Goal: Communication & Community: Ask a question

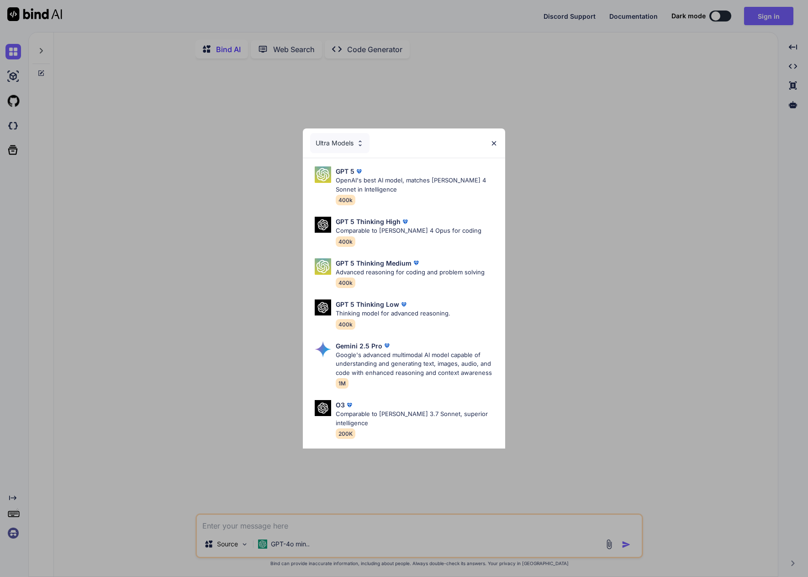
type textarea "x"
click at [494, 142] on img at bounding box center [494, 143] width 8 height 8
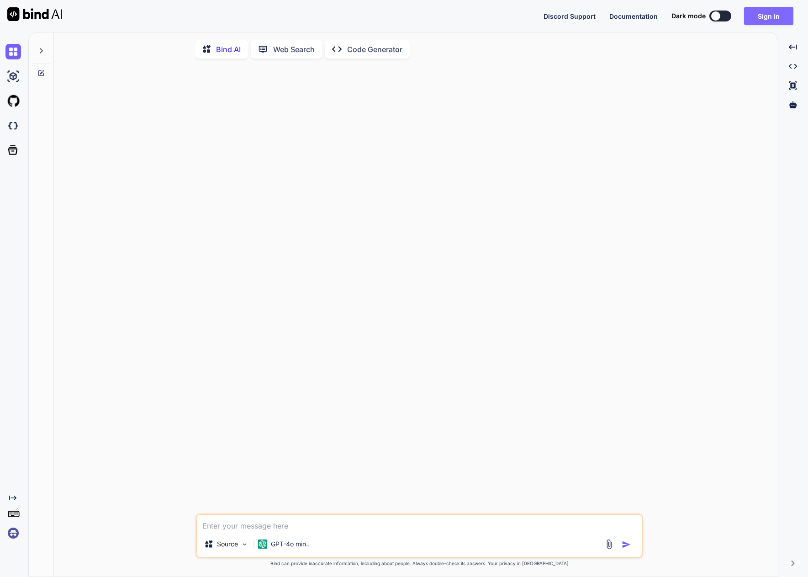
click at [764, 19] on button "Sign in" at bounding box center [768, 16] width 49 height 18
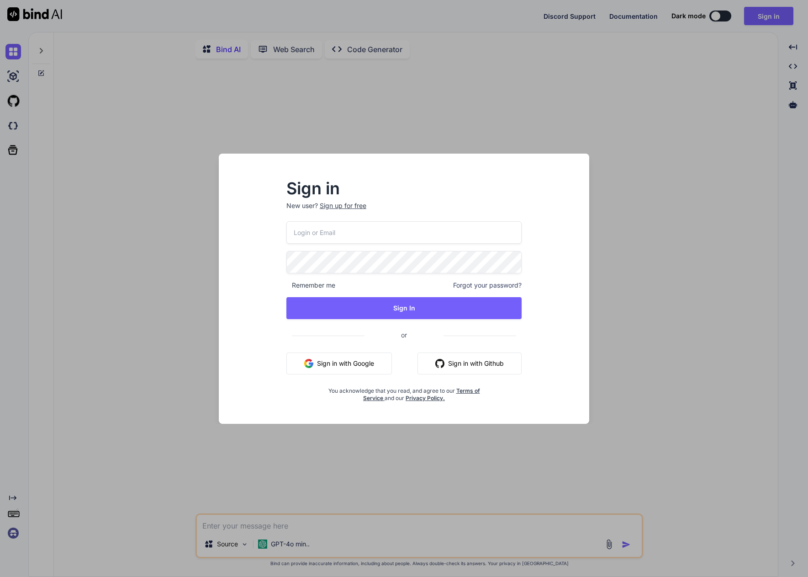
type input "[EMAIL_ADDRESS][DOMAIN_NAME]"
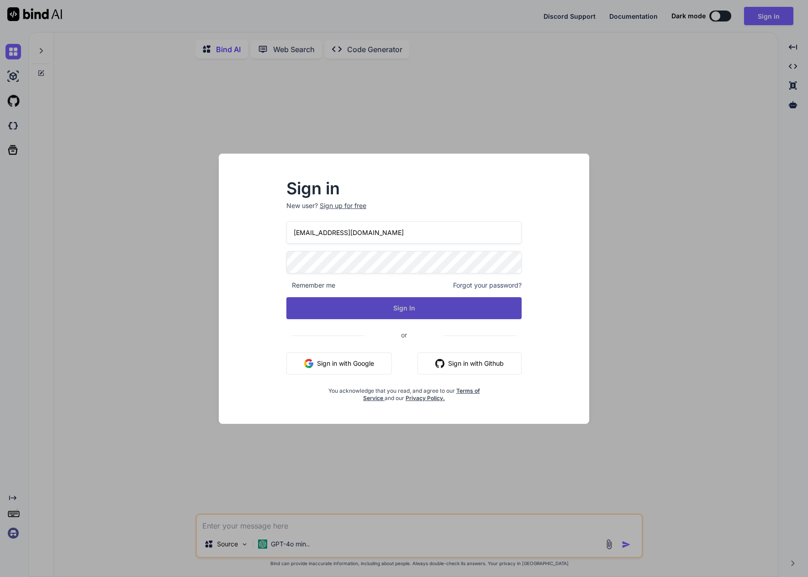
click at [360, 305] on button "Sign In" at bounding box center [404, 308] width 236 height 22
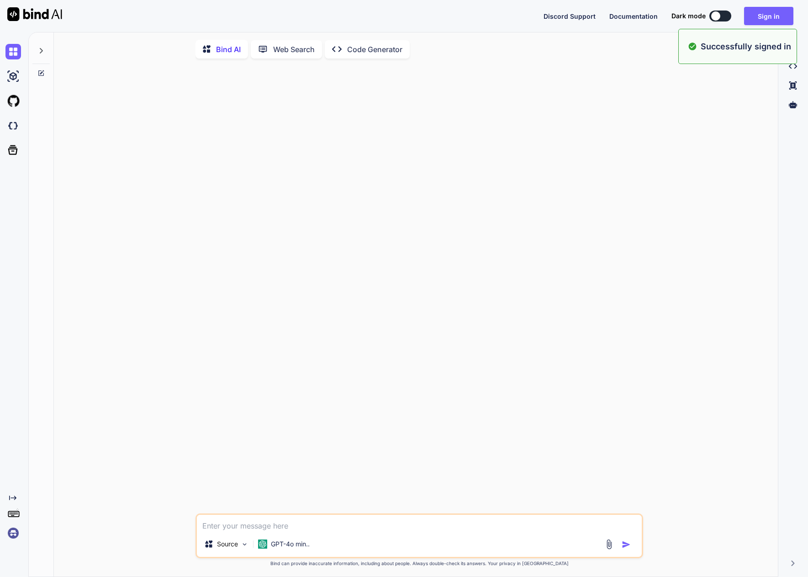
type textarea "x"
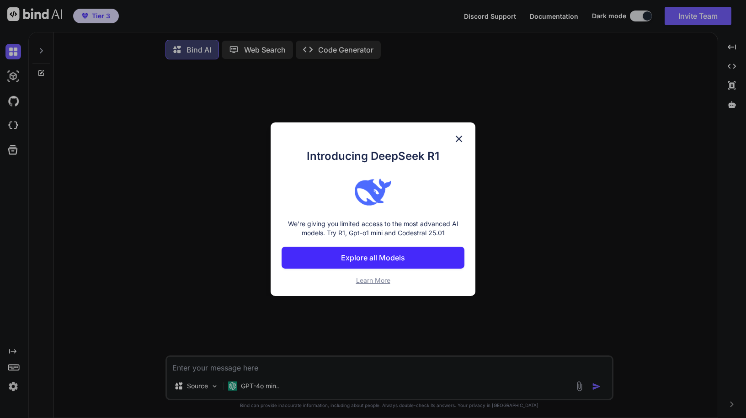
click at [463, 138] on img at bounding box center [458, 138] width 11 height 11
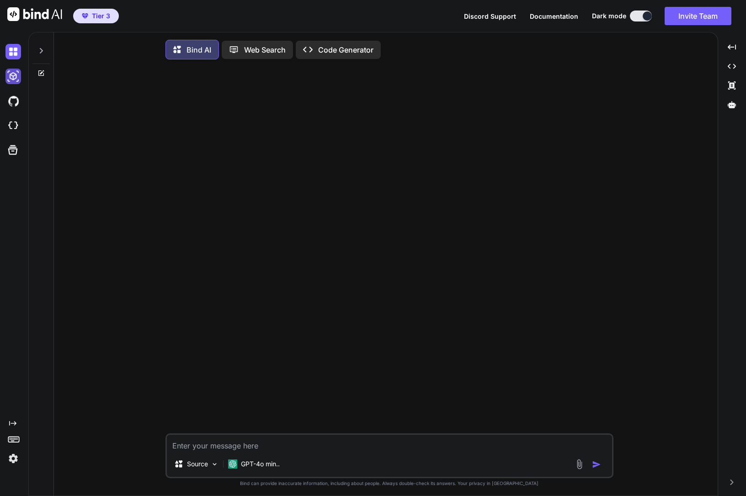
click at [9, 72] on img at bounding box center [13, 77] width 16 height 16
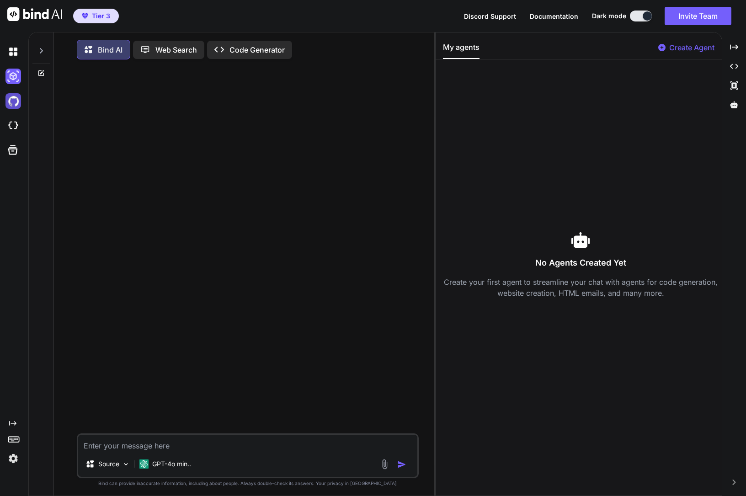
click at [13, 99] on img at bounding box center [13, 101] width 16 height 16
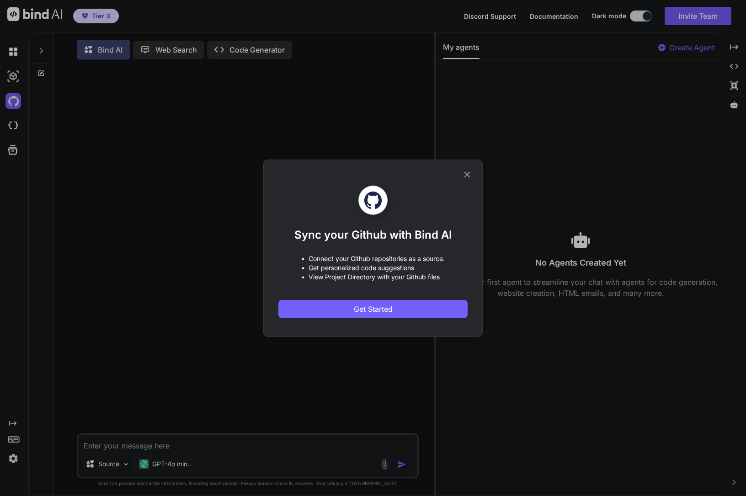
click at [466, 174] on icon at bounding box center [467, 174] width 6 height 6
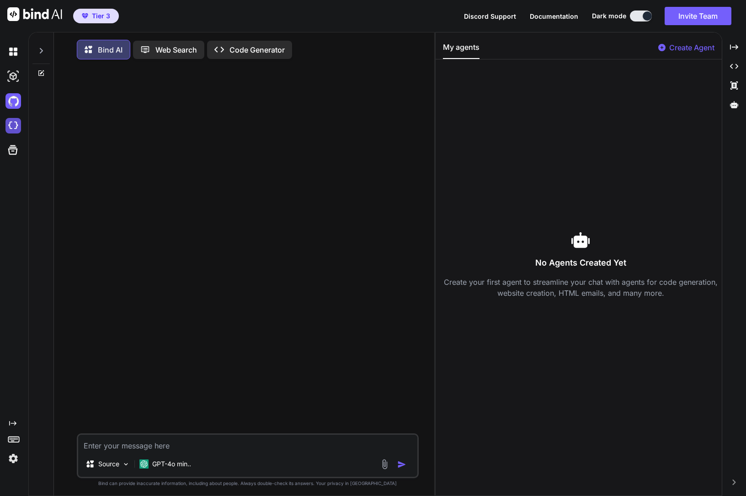
click at [11, 123] on img at bounding box center [13, 126] width 16 height 16
click at [9, 457] on img at bounding box center [13, 458] width 16 height 16
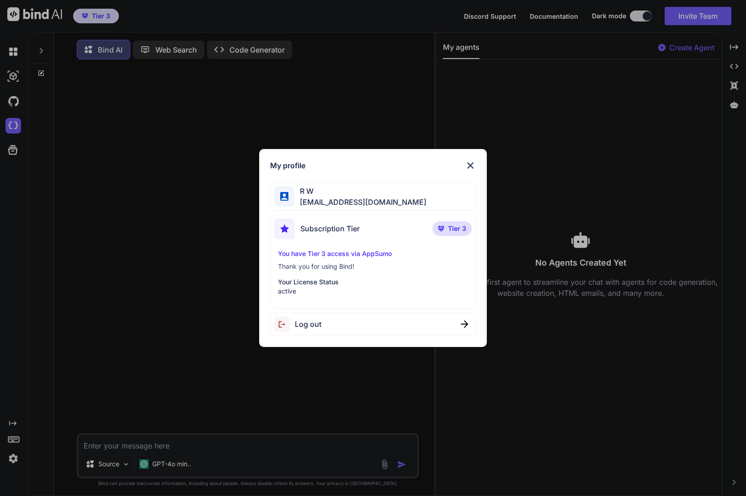
click at [458, 228] on span "Tier 3" at bounding box center [457, 228] width 18 height 9
click at [469, 164] on img at bounding box center [470, 165] width 11 height 11
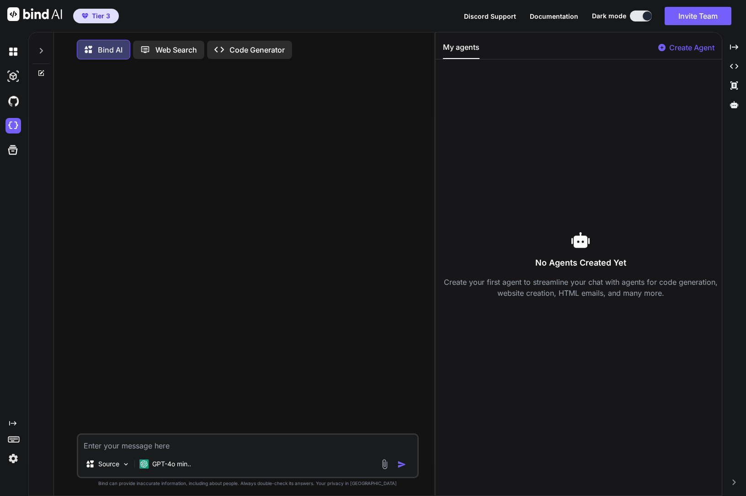
click at [15, 459] on img at bounding box center [13, 458] width 16 height 16
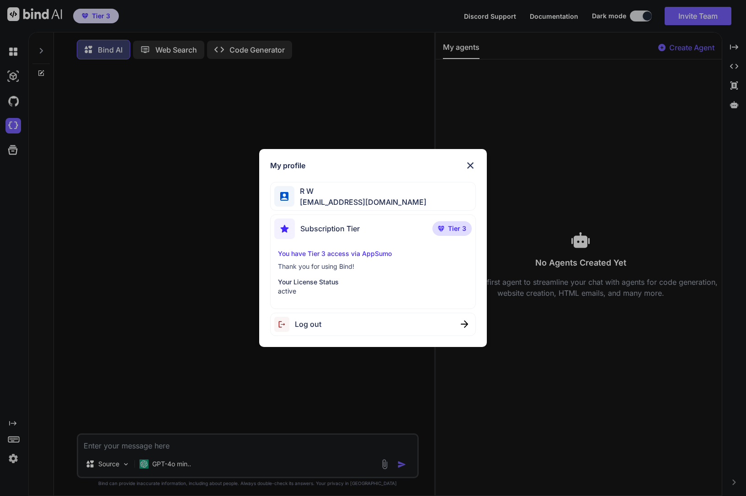
click at [471, 163] on img at bounding box center [470, 165] width 11 height 11
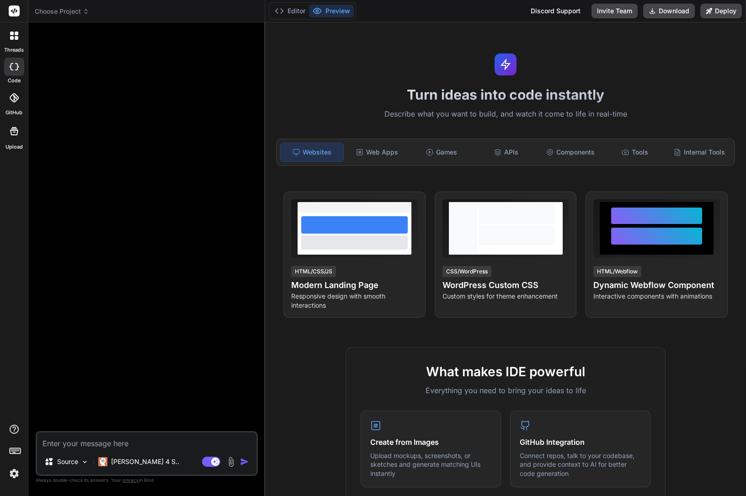
type textarea "x"
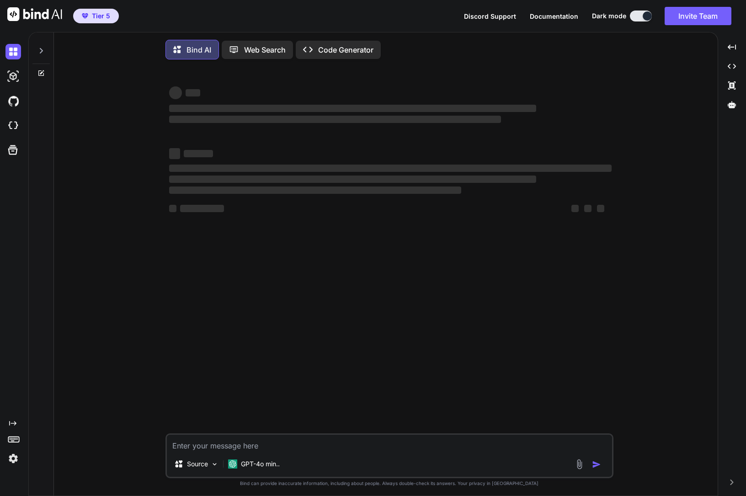
type textarea "x"
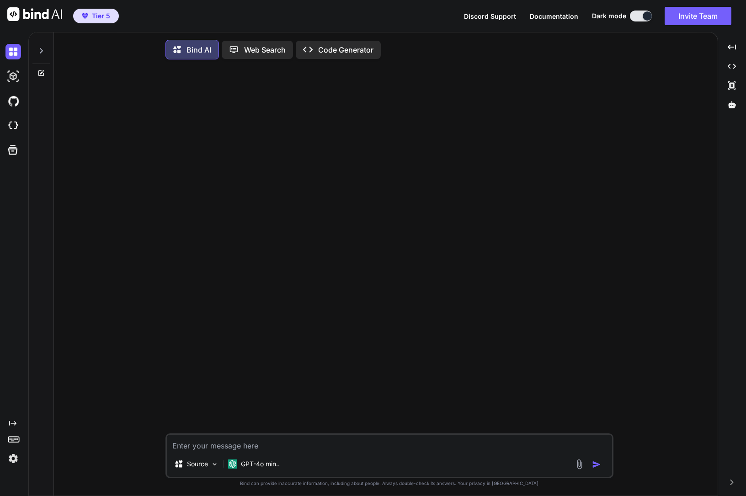
click at [15, 459] on img at bounding box center [13, 458] width 16 height 16
